Goal: Task Accomplishment & Management: Complete application form

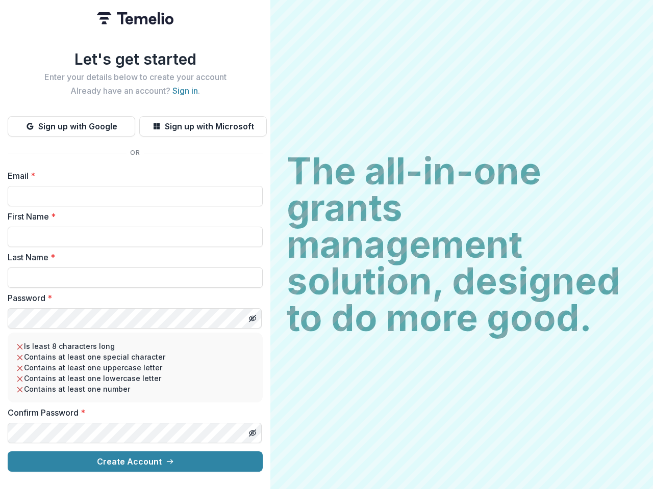
click at [326, 245] on h2 "The all-in-one grants management solution, designed to do more good." at bounding box center [462, 245] width 350 height 184
click at [71, 122] on button "Sign up with Google" at bounding box center [71, 126] width 127 height 20
click at [202, 122] on button "Sign up with Microsoft" at bounding box center [202, 126] width 127 height 20
click at [252, 316] on line "Toggle password visibility" at bounding box center [252, 319] width 6 height 6
click at [252, 430] on line "Toggle password visibility" at bounding box center [252, 433] width 6 height 6
